Goal: Check status

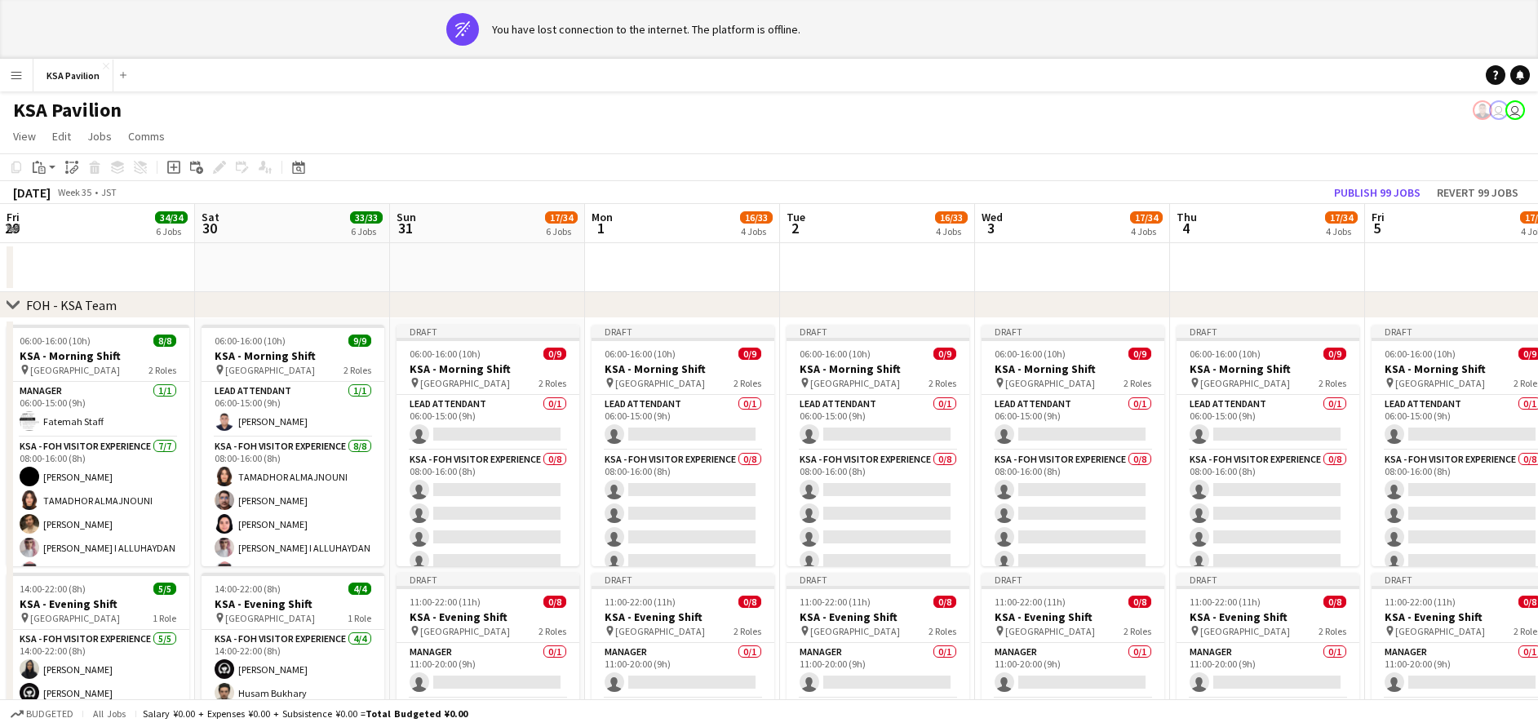
scroll to position [0, 507]
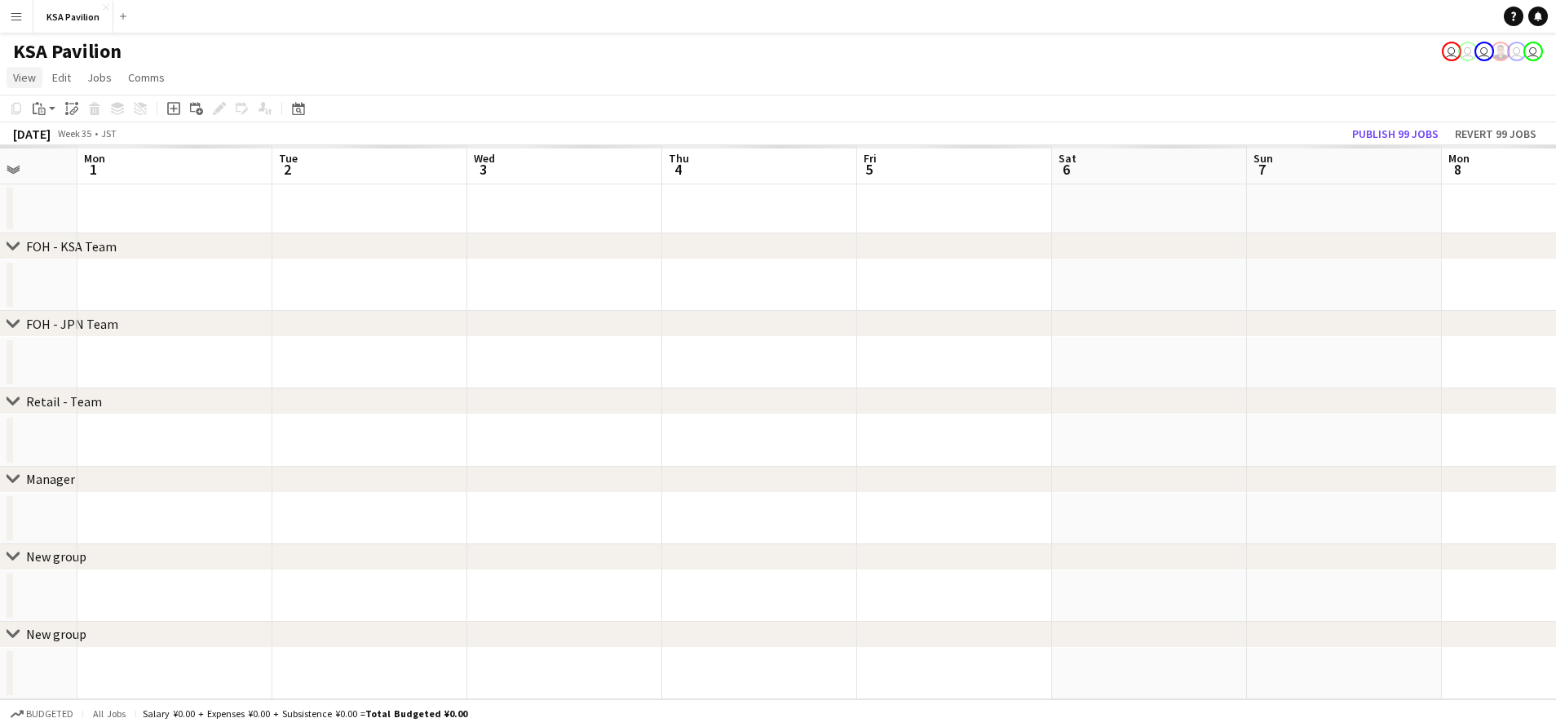
click at [14, 75] on span "View" at bounding box center [24, 77] width 23 height 15
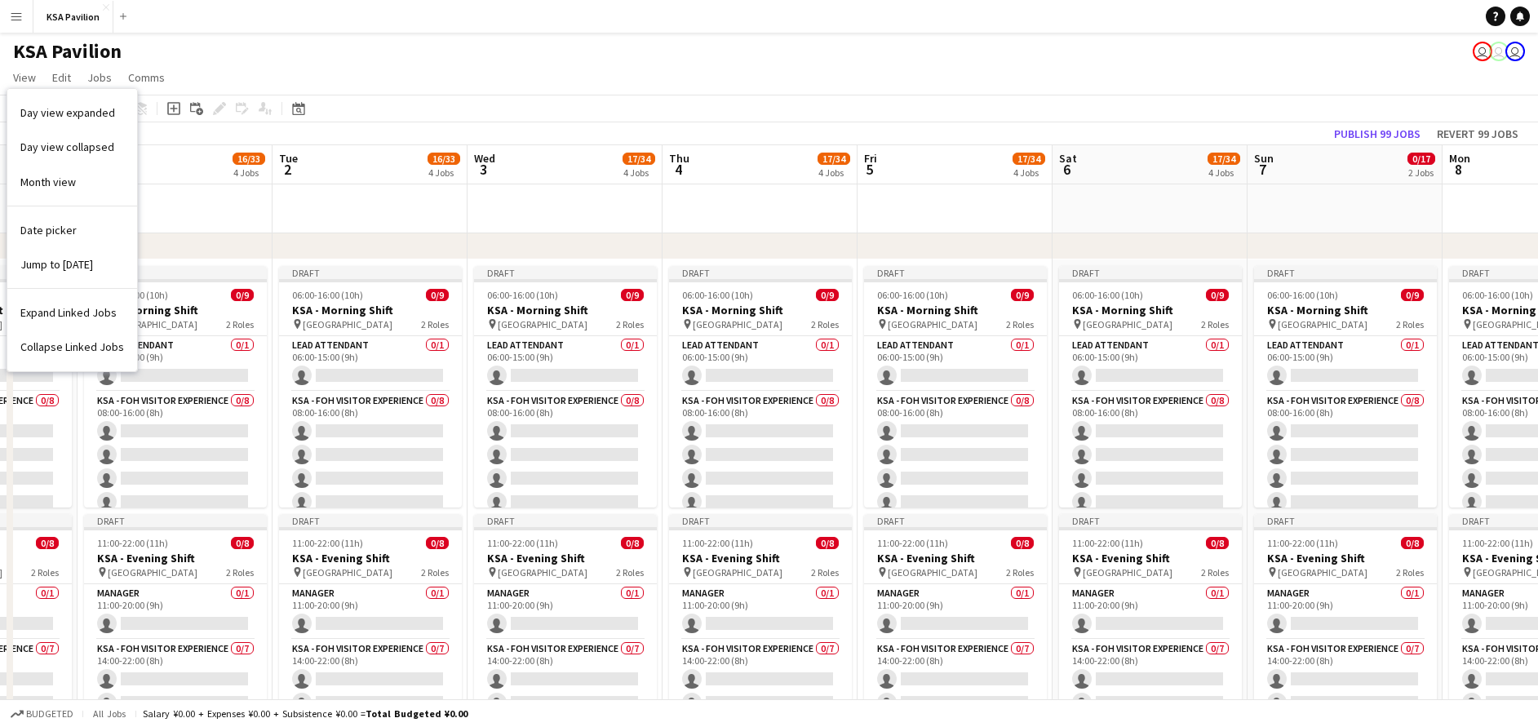
click at [8, 10] on button "Menu" at bounding box center [16, 16] width 33 height 33
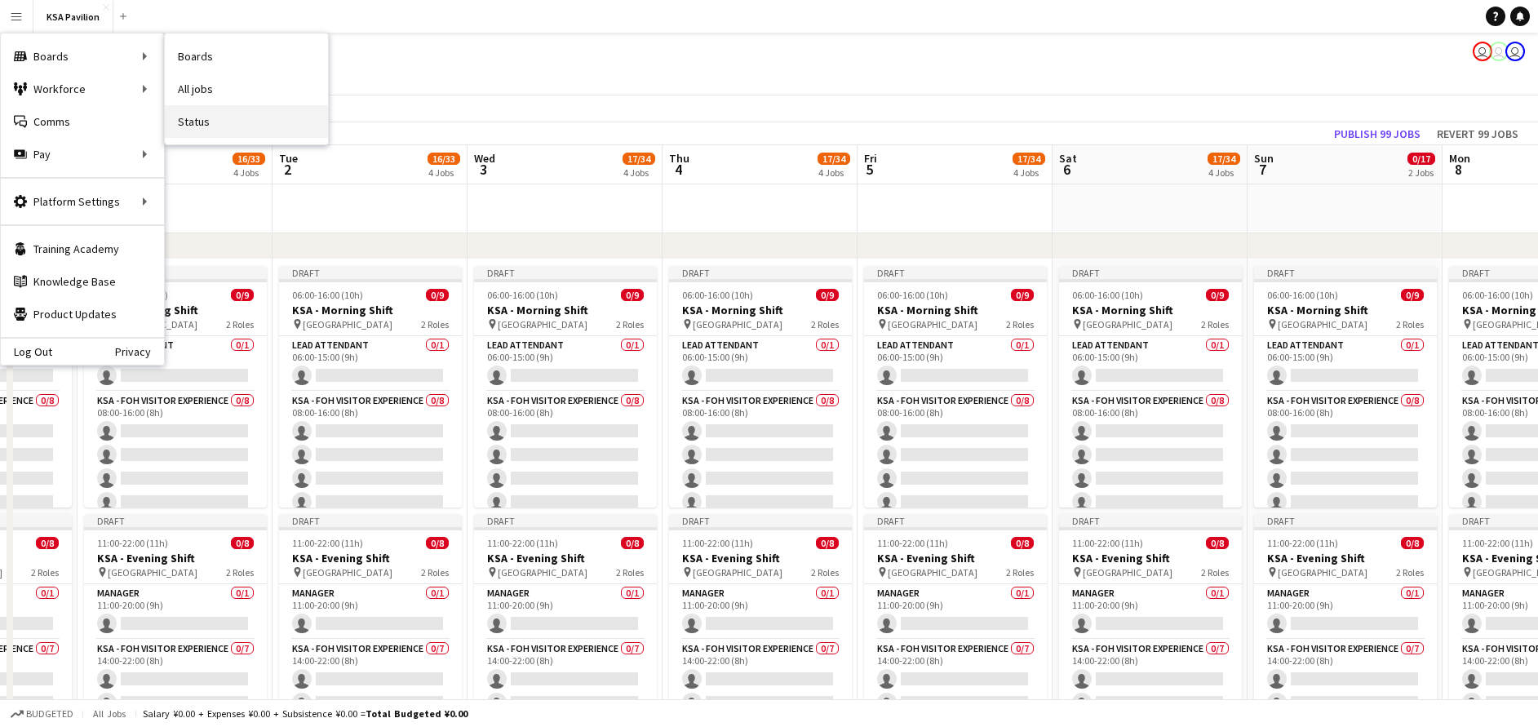
click at [216, 123] on link "Status" at bounding box center [246, 121] width 163 height 33
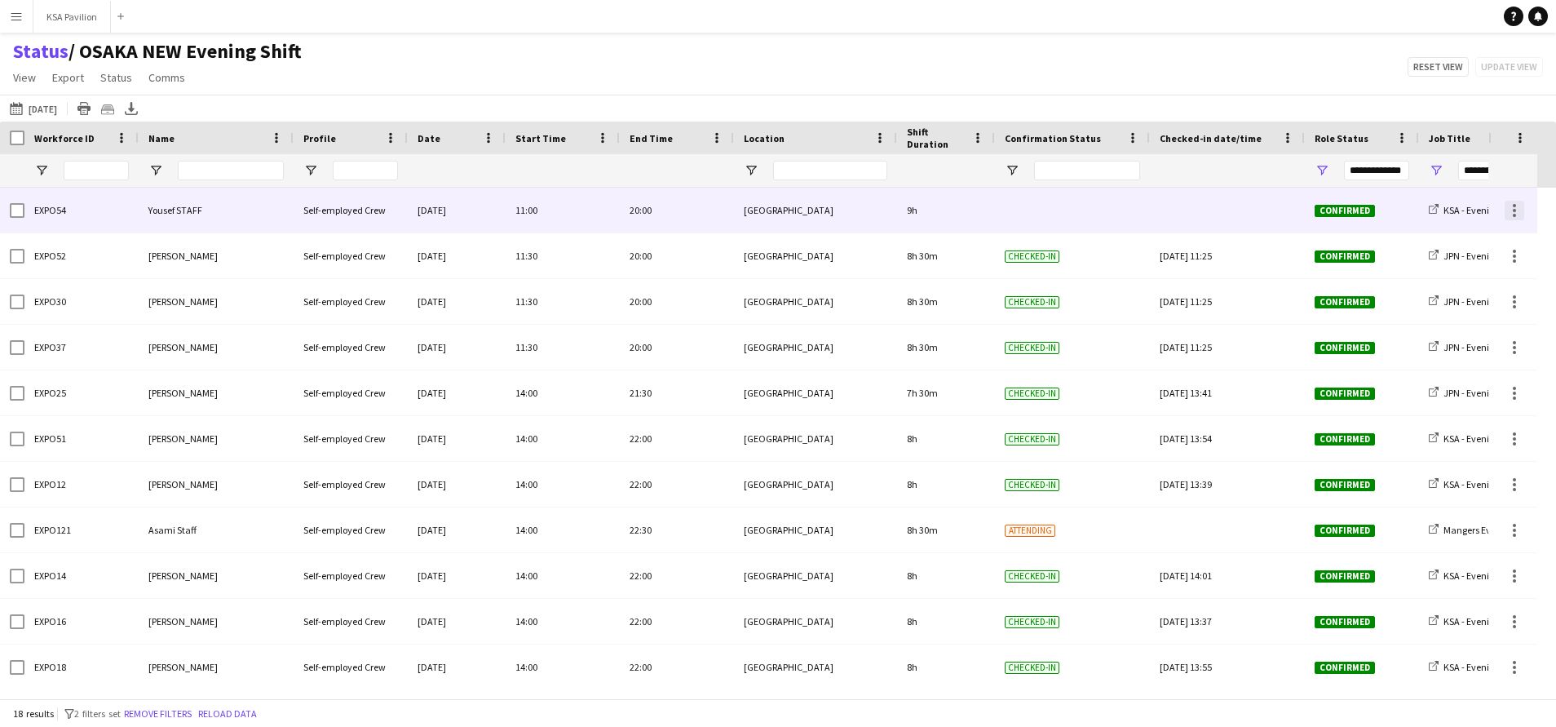
click at [1517, 207] on div at bounding box center [1515, 211] width 20 height 20
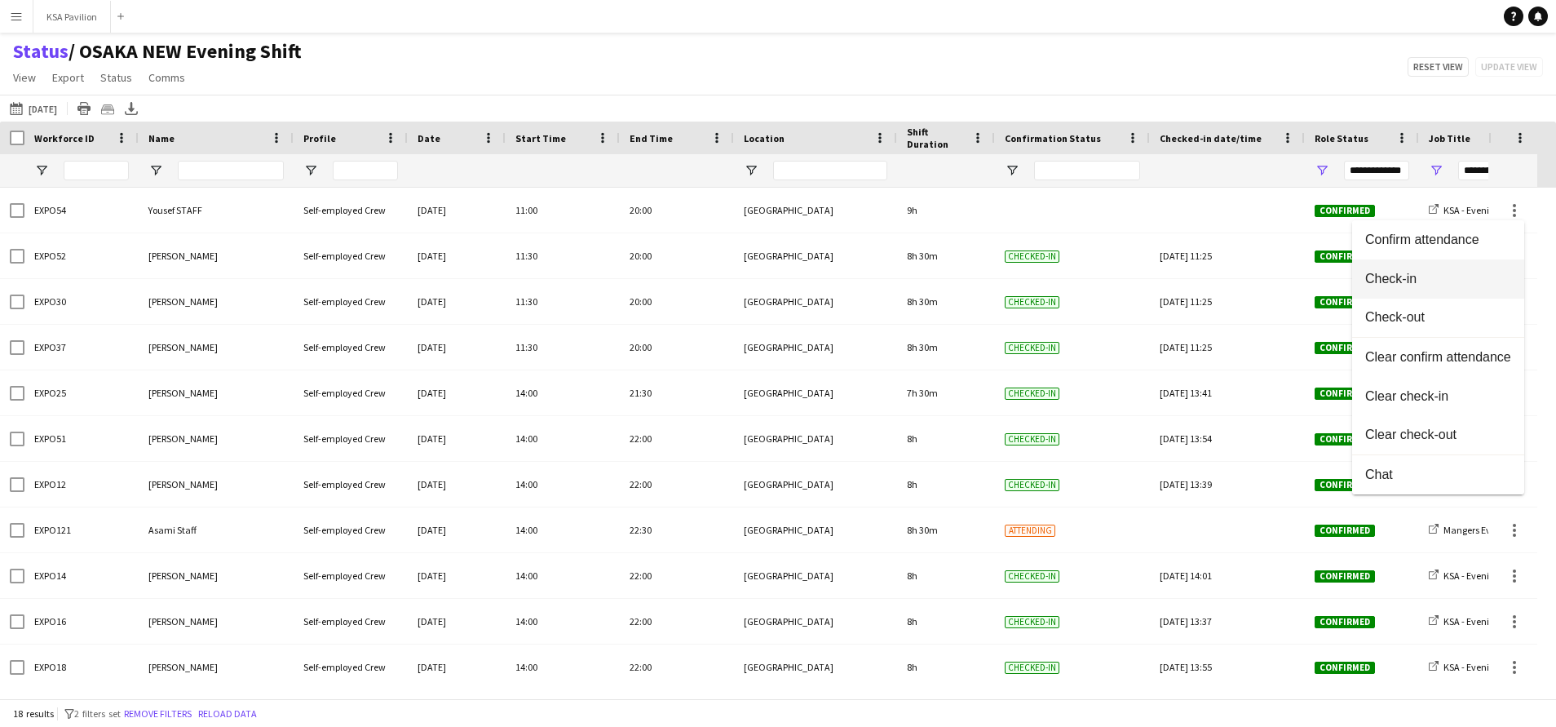
click at [1488, 292] on button "Check-in" at bounding box center [1438, 278] width 172 height 39
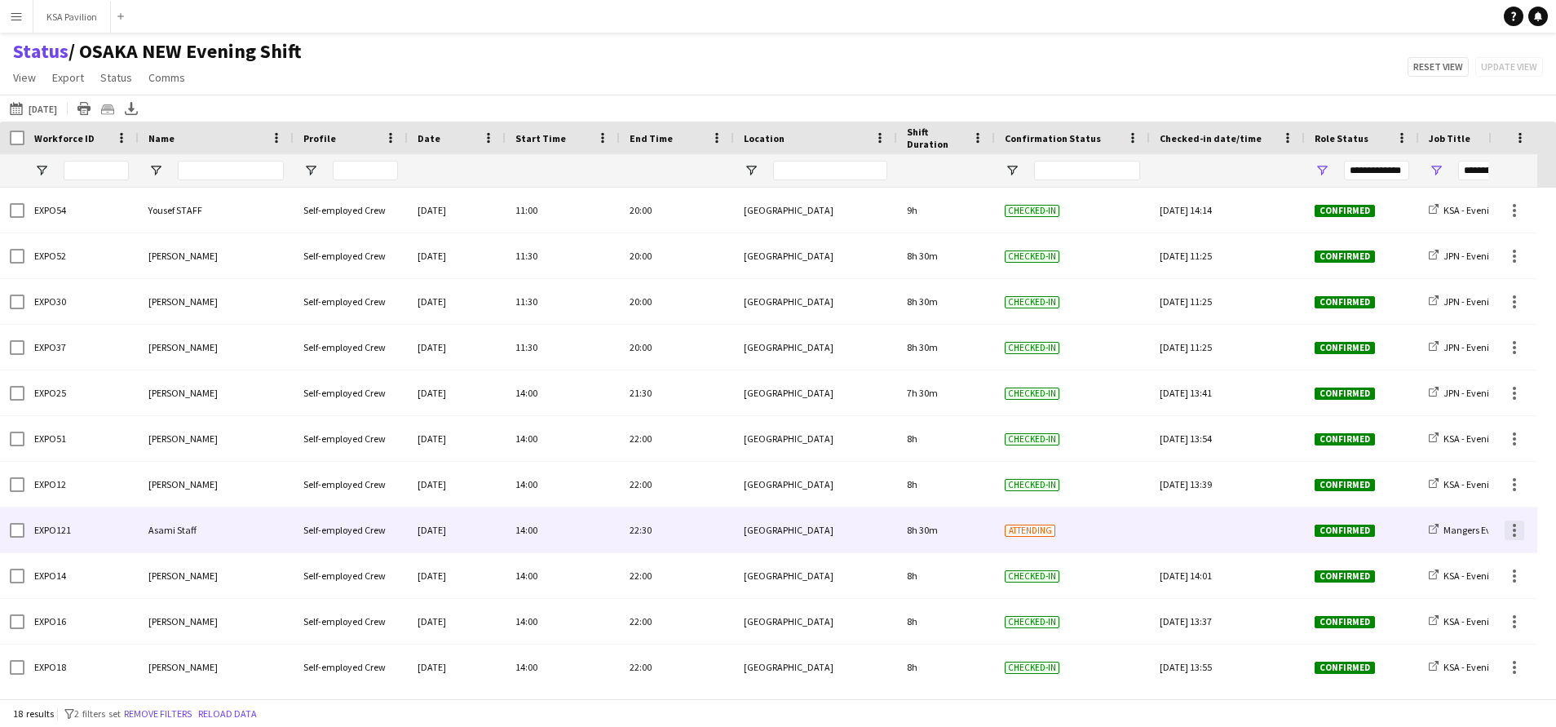
click at [1513, 531] on div at bounding box center [1514, 530] width 3 height 3
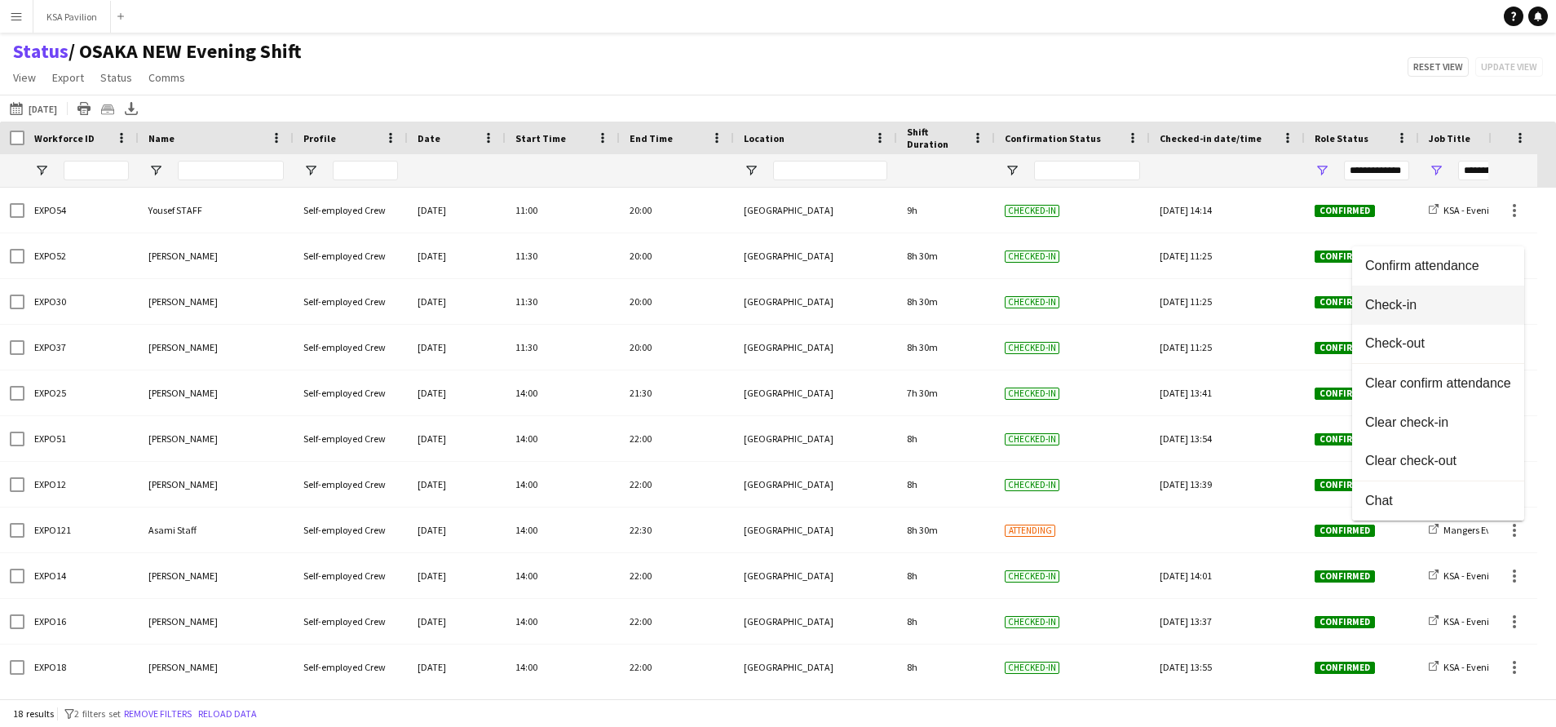
click at [1431, 295] on button "Check-in" at bounding box center [1438, 304] width 172 height 39
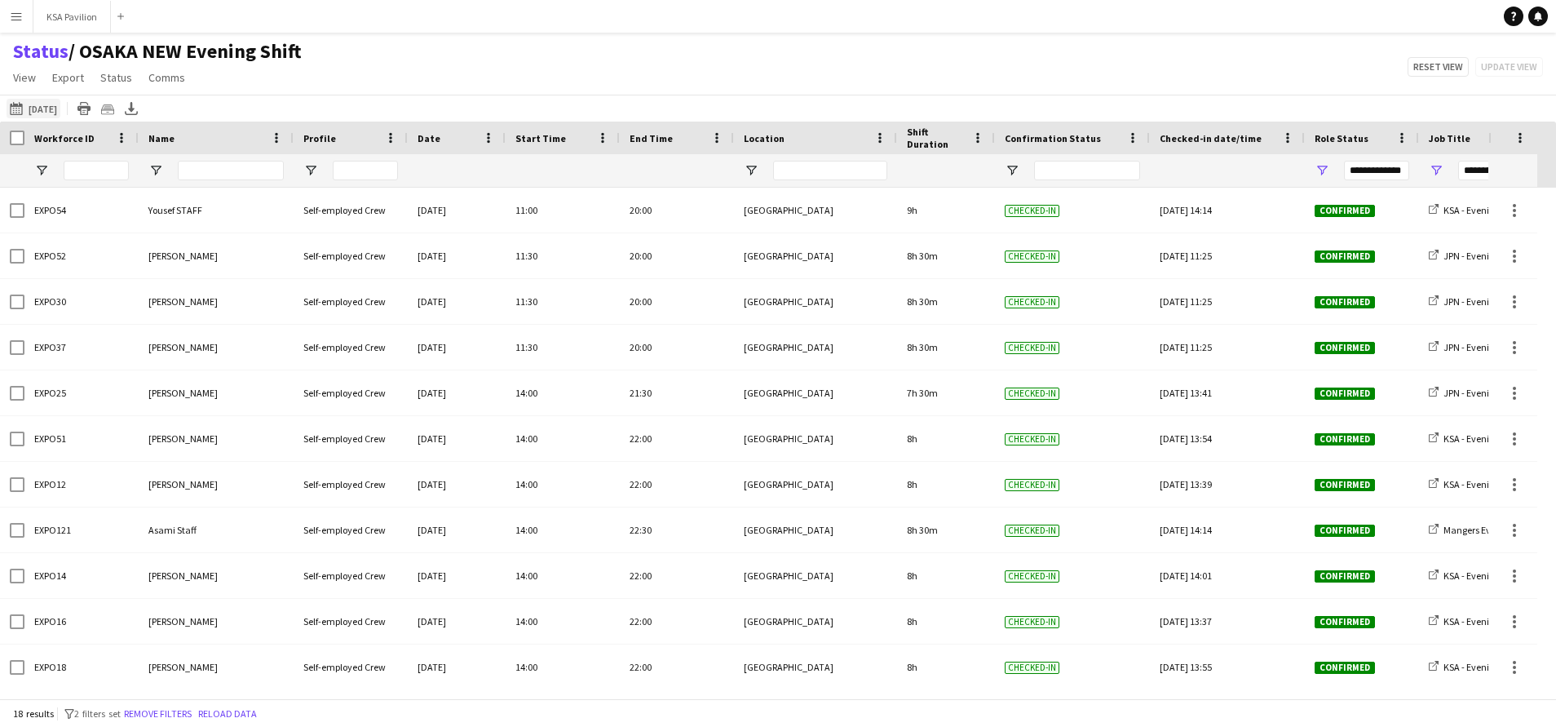
click at [26, 110] on app-icon "[DATE]" at bounding box center [19, 108] width 19 height 13
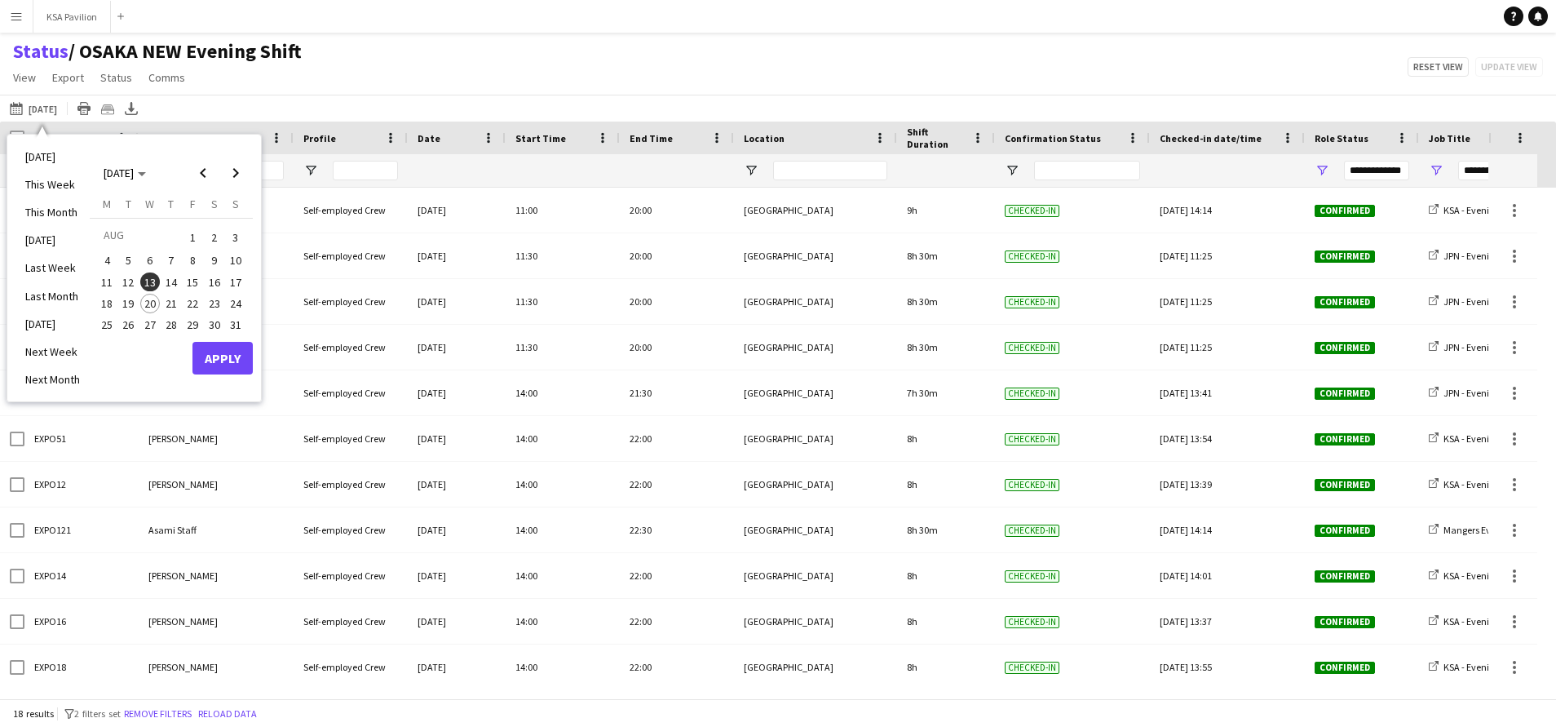
click at [148, 308] on span "20" at bounding box center [150, 304] width 20 height 20
click at [235, 358] on button "Apply" at bounding box center [222, 358] width 60 height 33
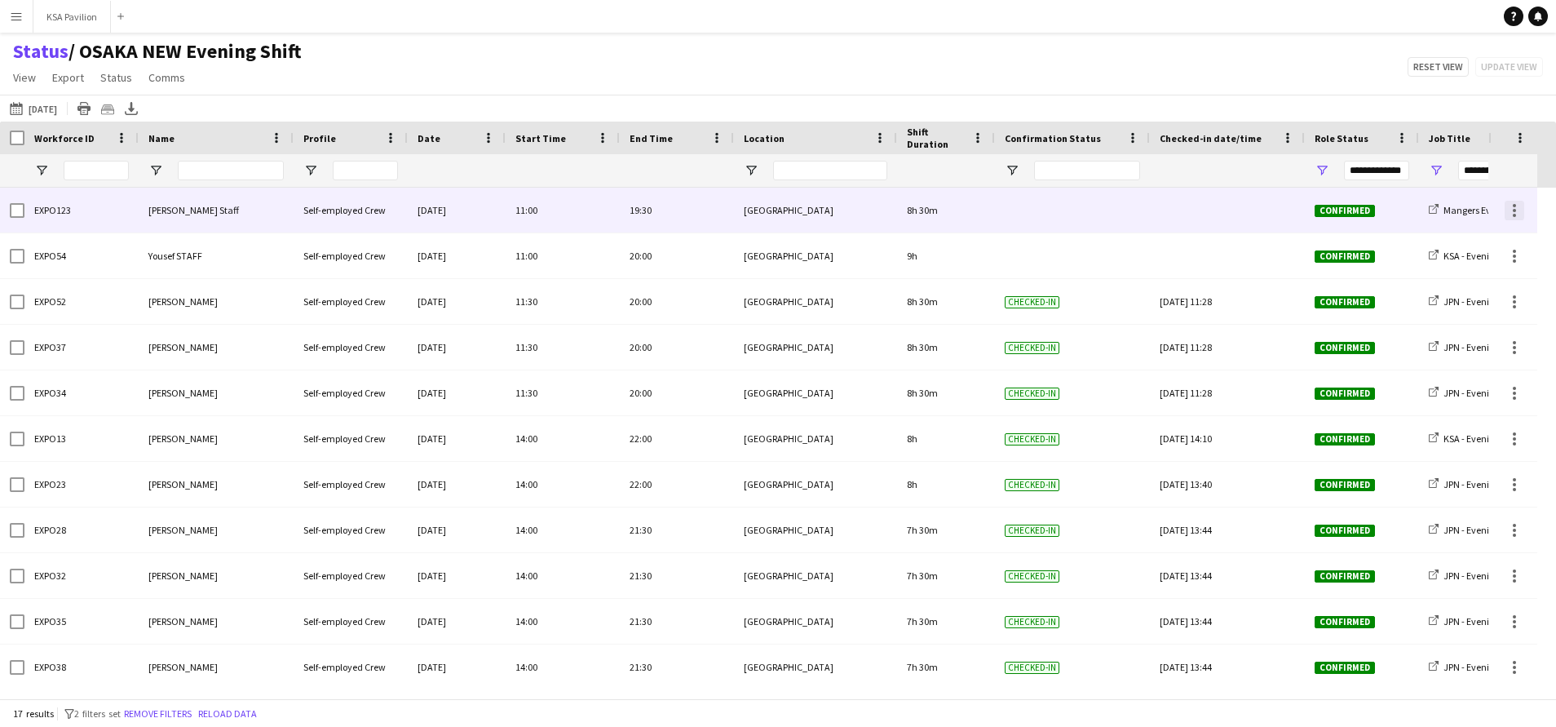
click at [1518, 218] on div at bounding box center [1515, 211] width 20 height 20
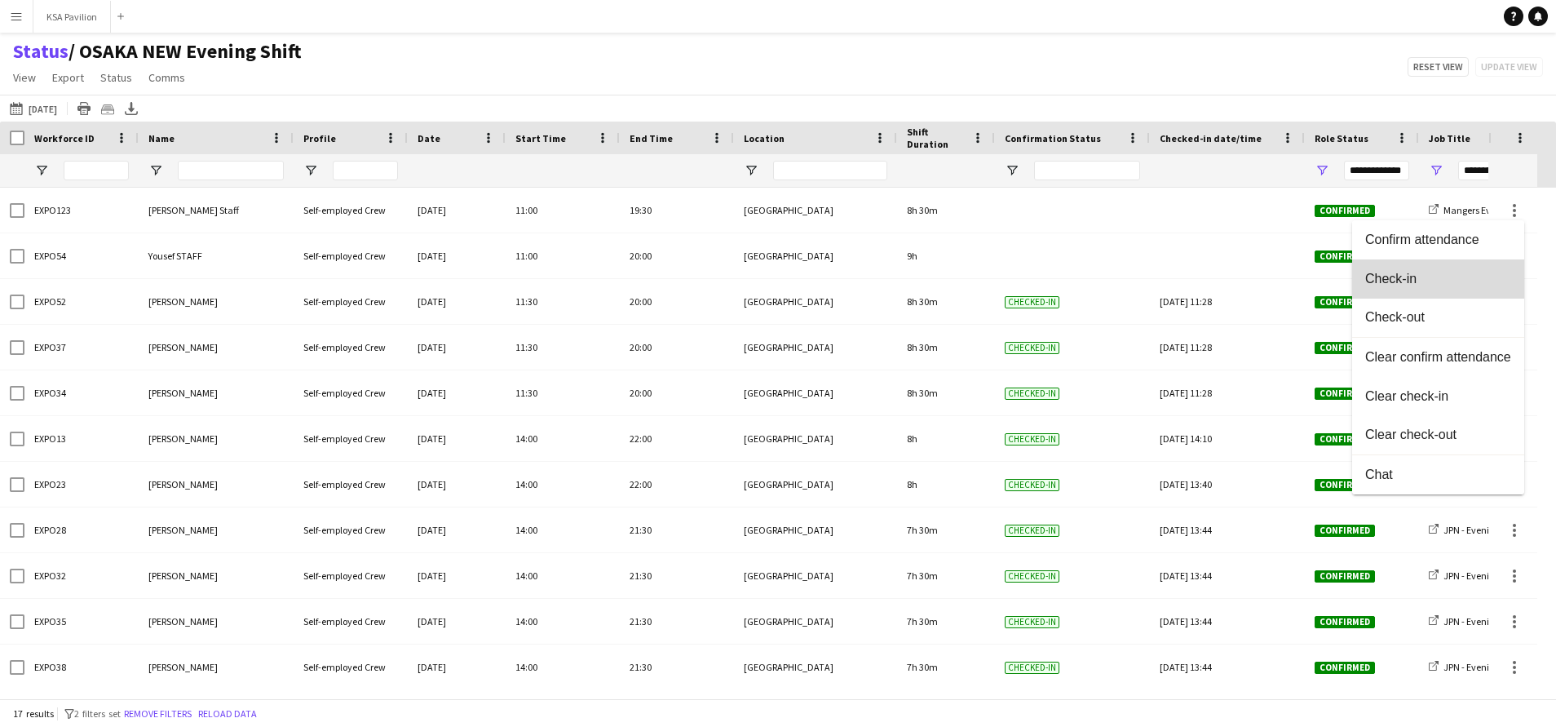
click at [1477, 276] on span "Check-in" at bounding box center [1438, 279] width 146 height 15
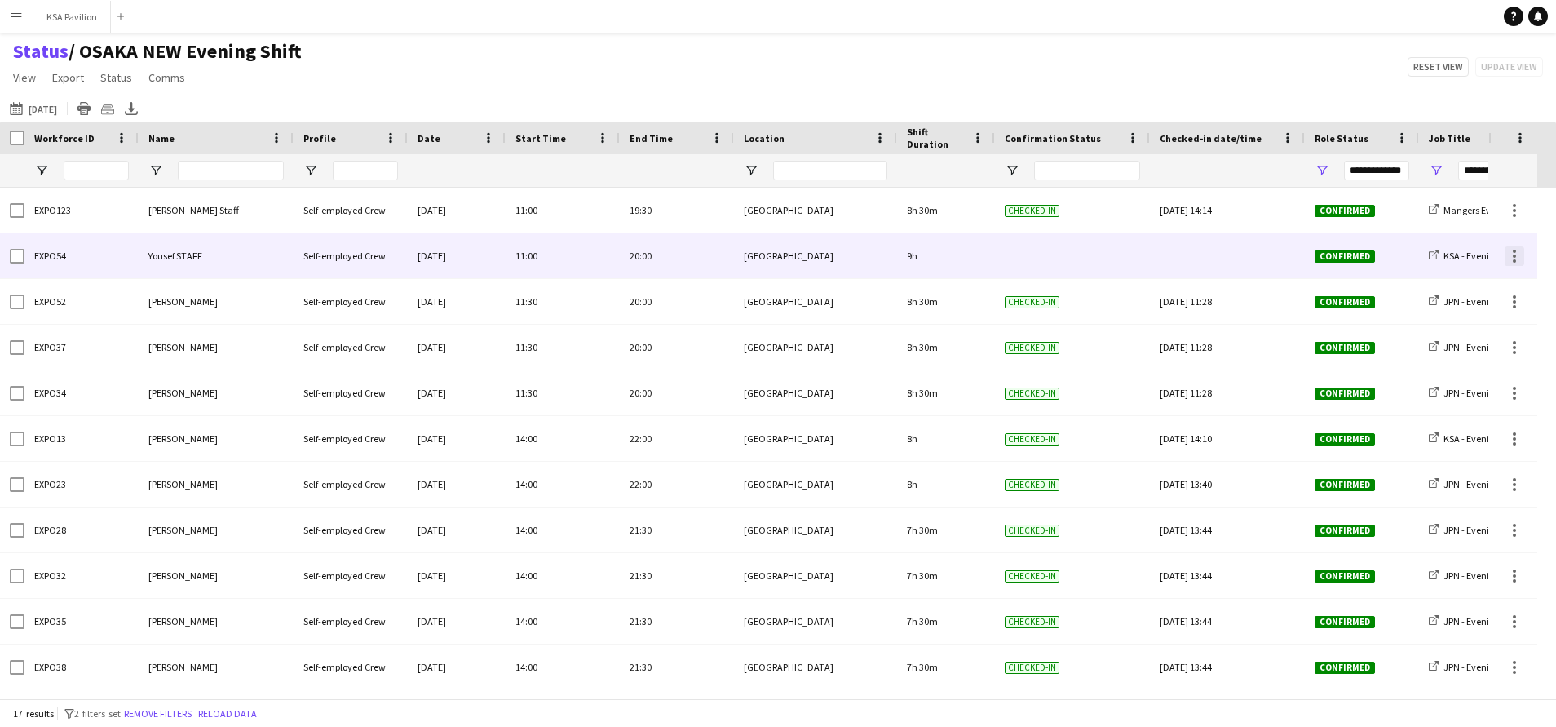
click at [1510, 261] on div at bounding box center [1515, 256] width 20 height 20
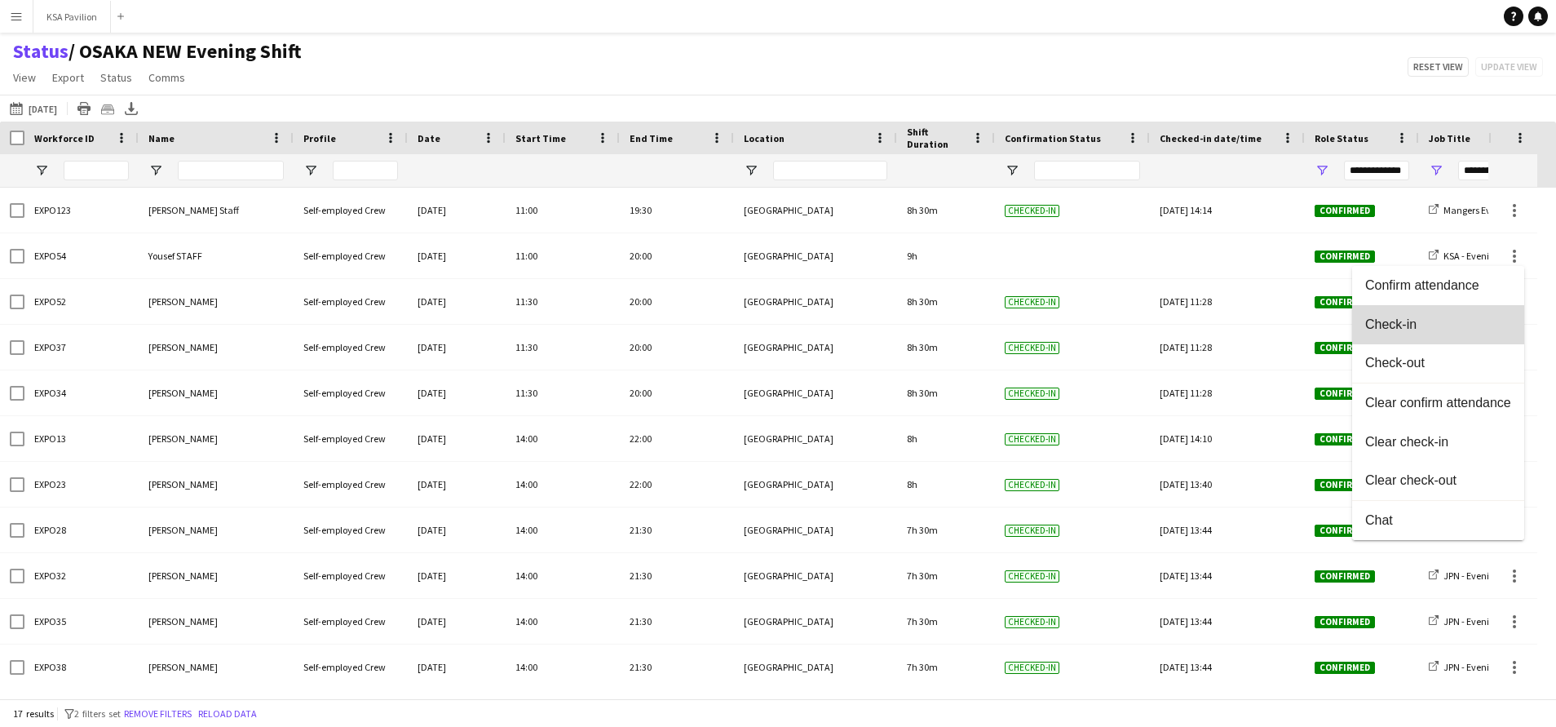
click at [1473, 313] on button "Check-in" at bounding box center [1438, 324] width 172 height 39
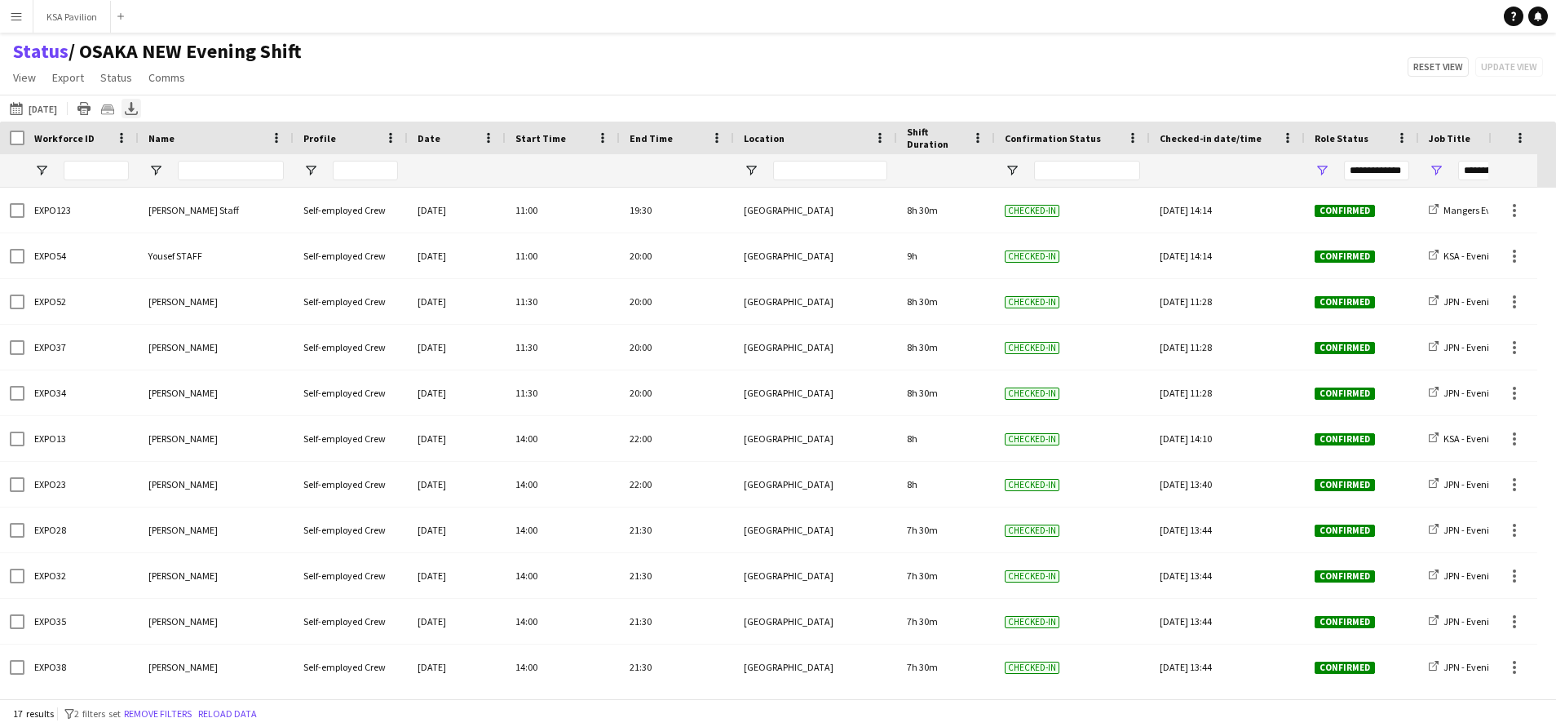
click at [134, 113] on icon "Export XLSX" at bounding box center [131, 108] width 13 height 13
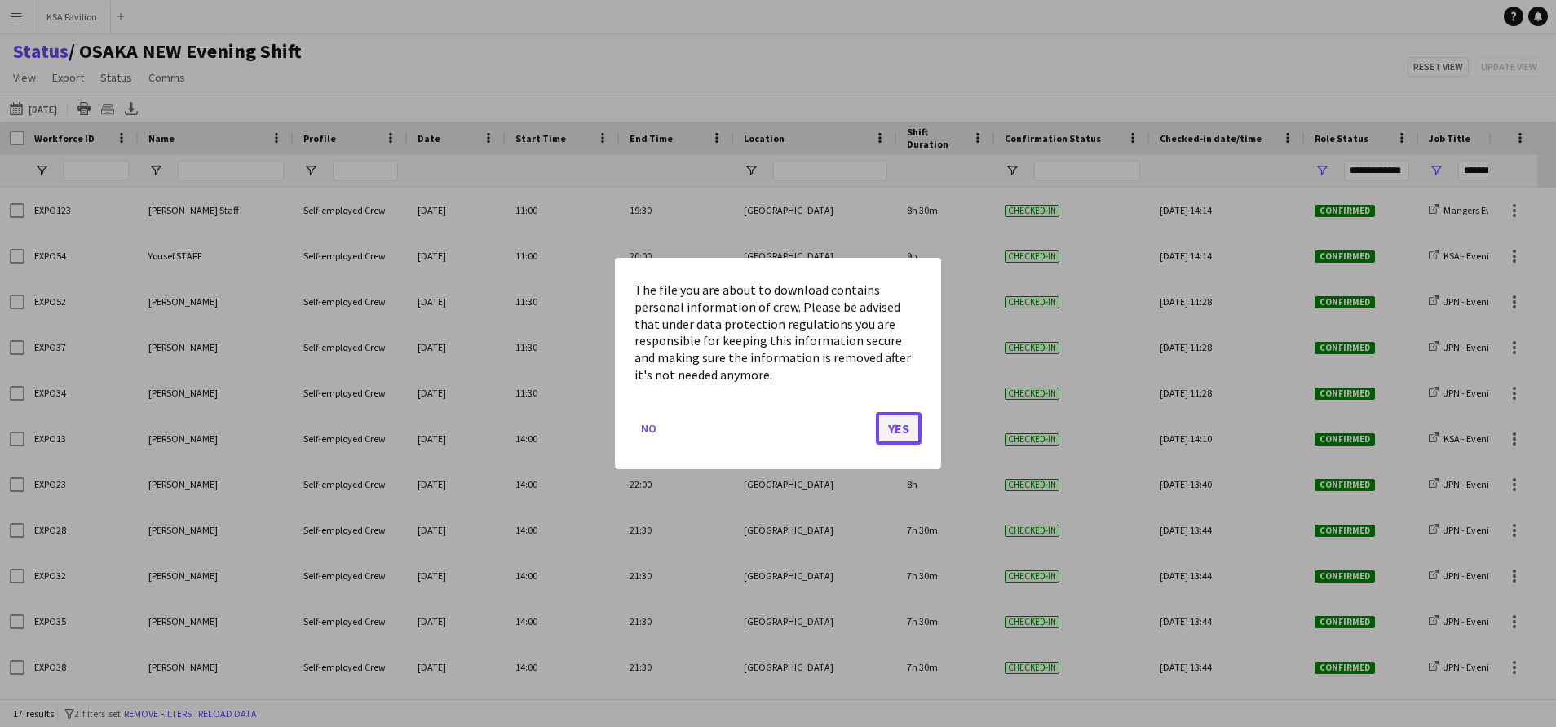
click at [892, 433] on button "Yes" at bounding box center [899, 428] width 46 height 33
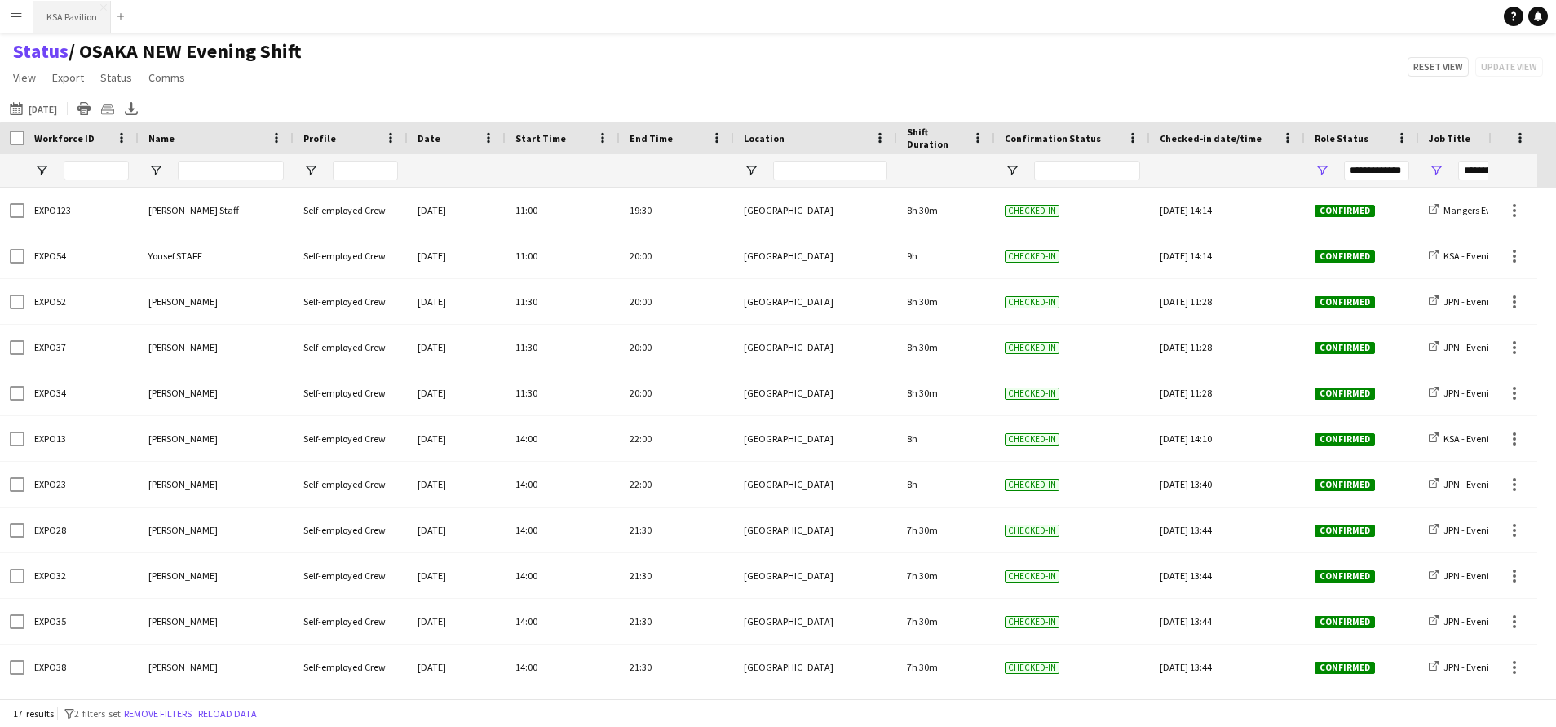
click at [68, 10] on button "KSA Pavilion Close" at bounding box center [71, 17] width 77 height 32
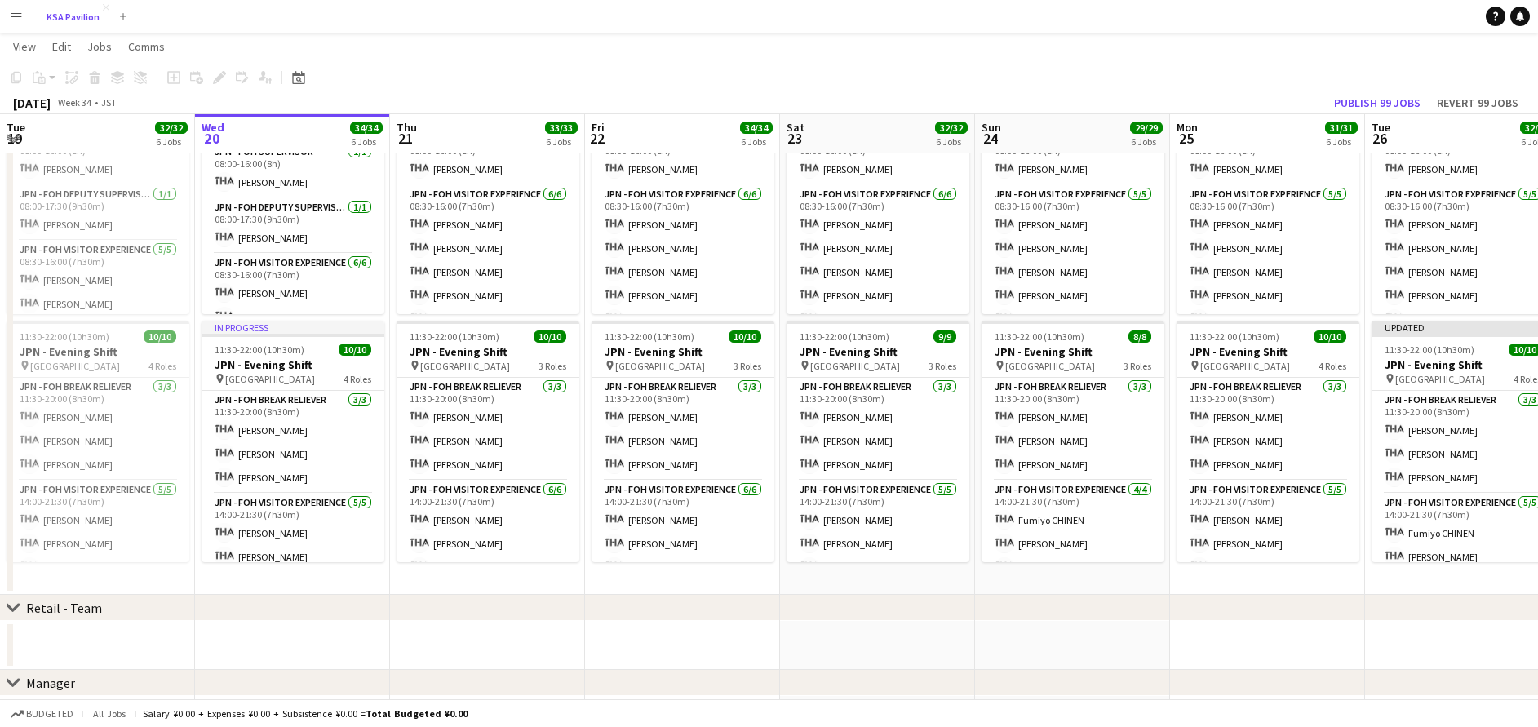
scroll to position [856, 0]
